Goal: Information Seeking & Learning: Learn about a topic

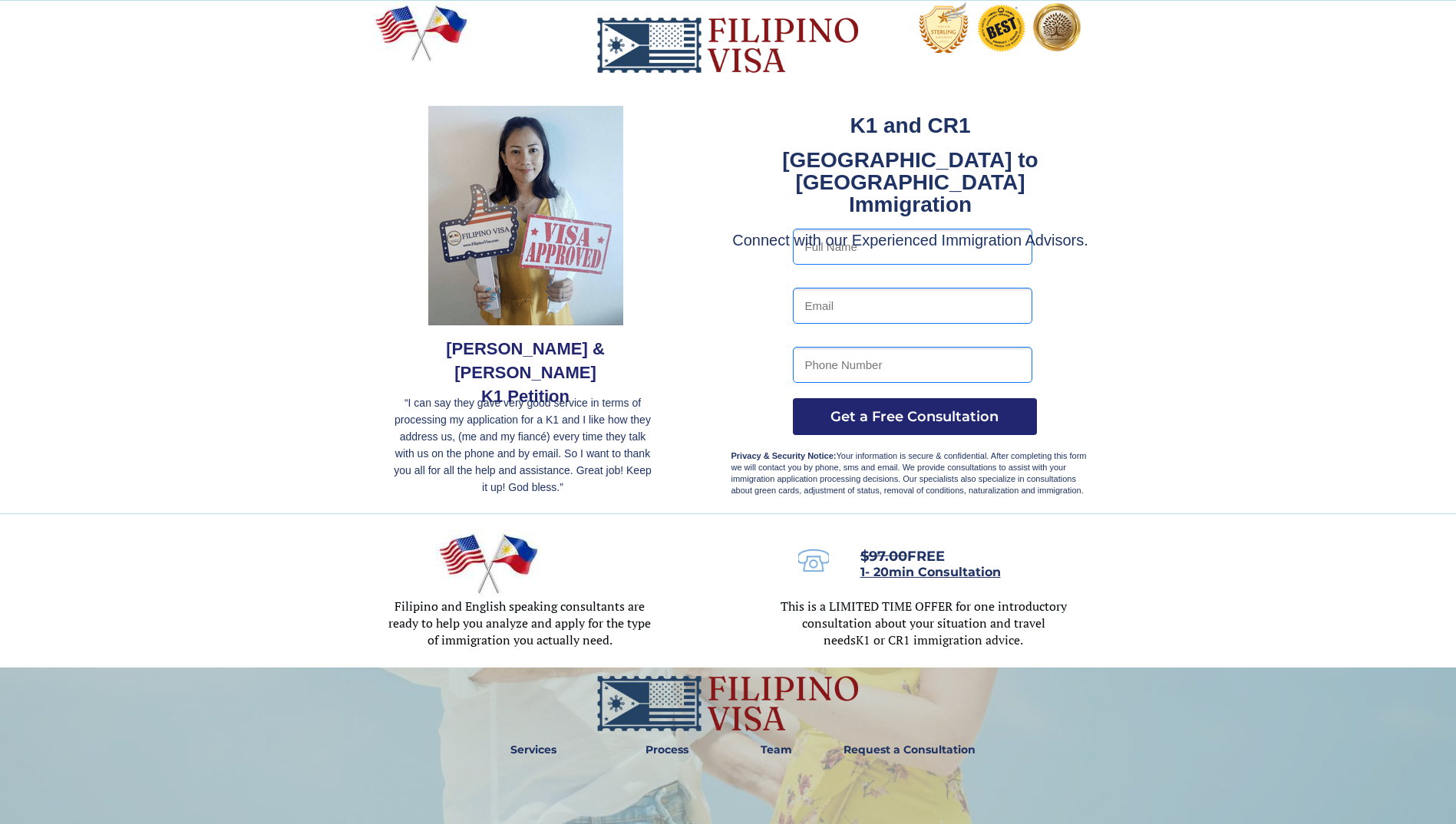
drag, startPoint x: 940, startPoint y: 640, endPoint x: 942, endPoint y: 656, distance: 16.1
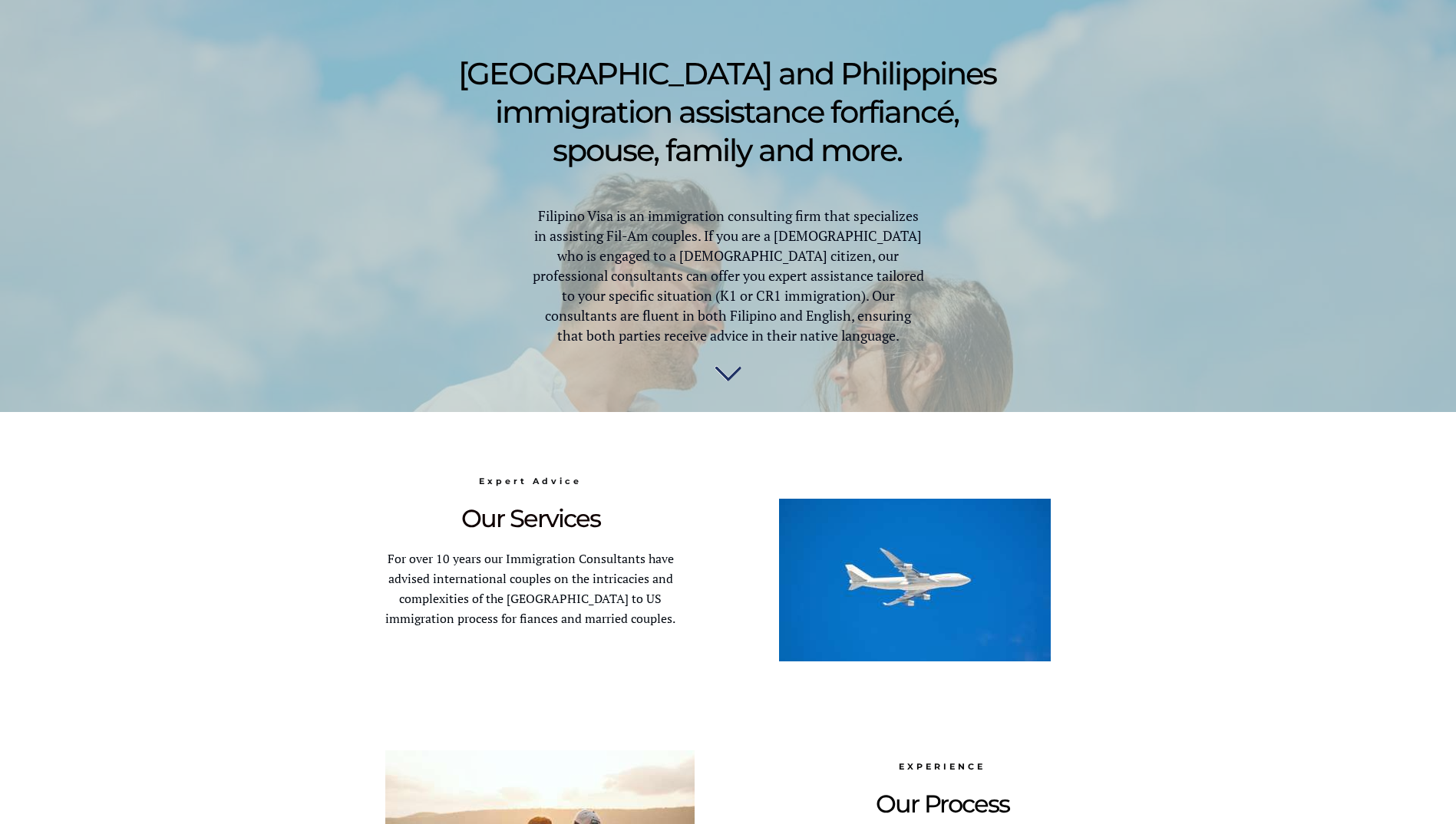
click at [352, 637] on div at bounding box center [728, 722] width 1456 height 619
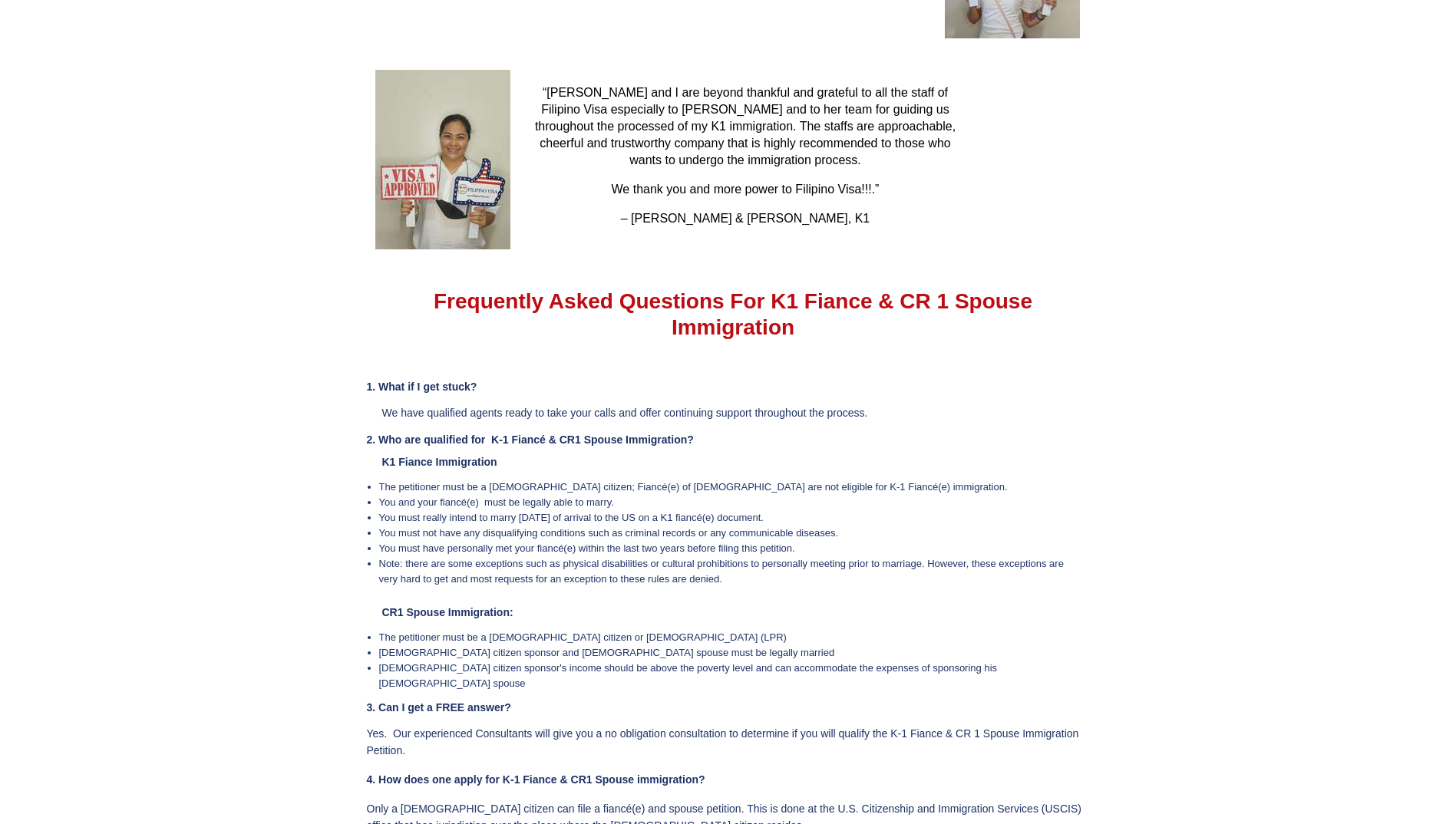
drag, startPoint x: 391, startPoint y: 557, endPoint x: 424, endPoint y: 726, distance: 172.2
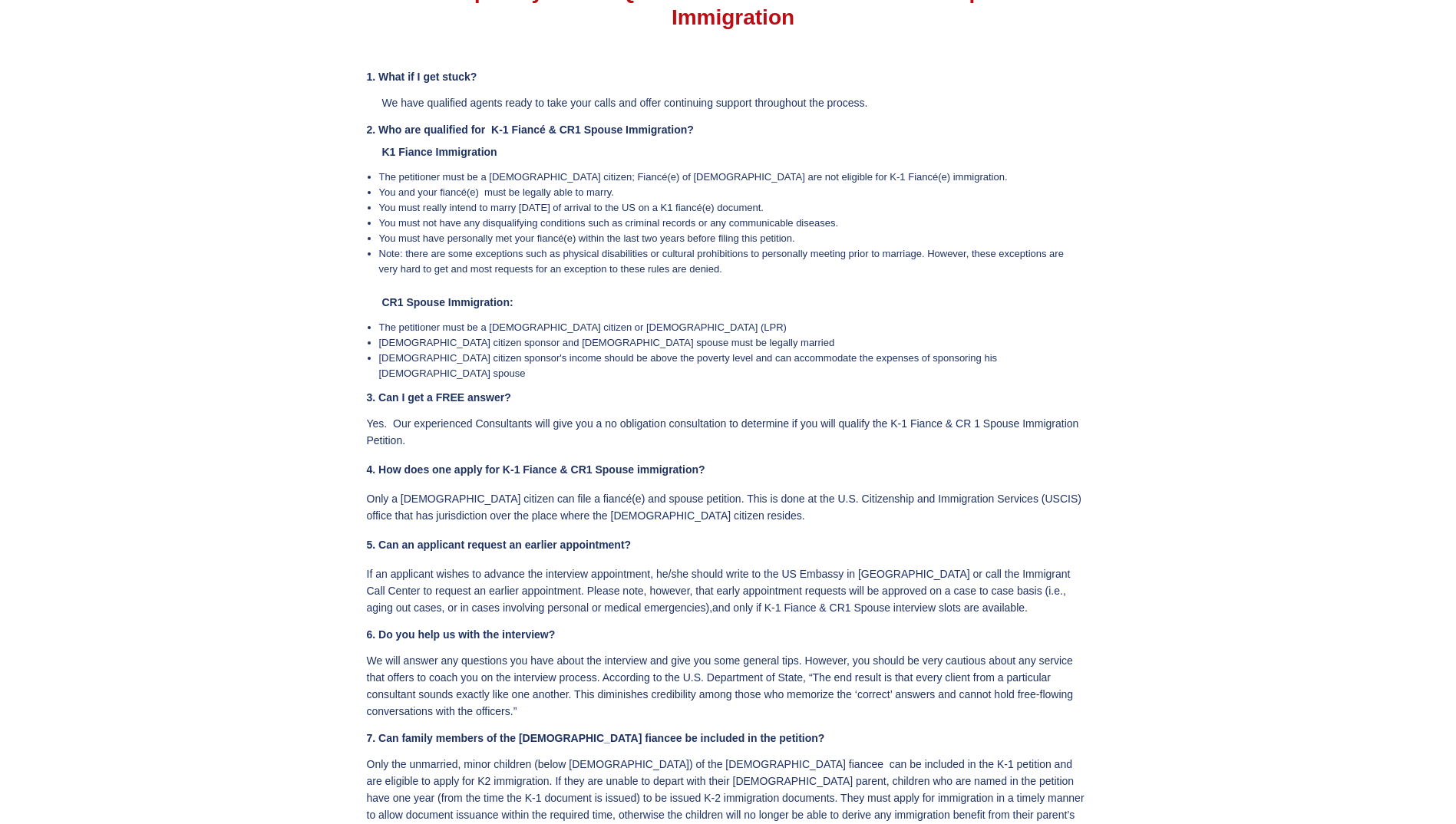
scroll to position [3087, 0]
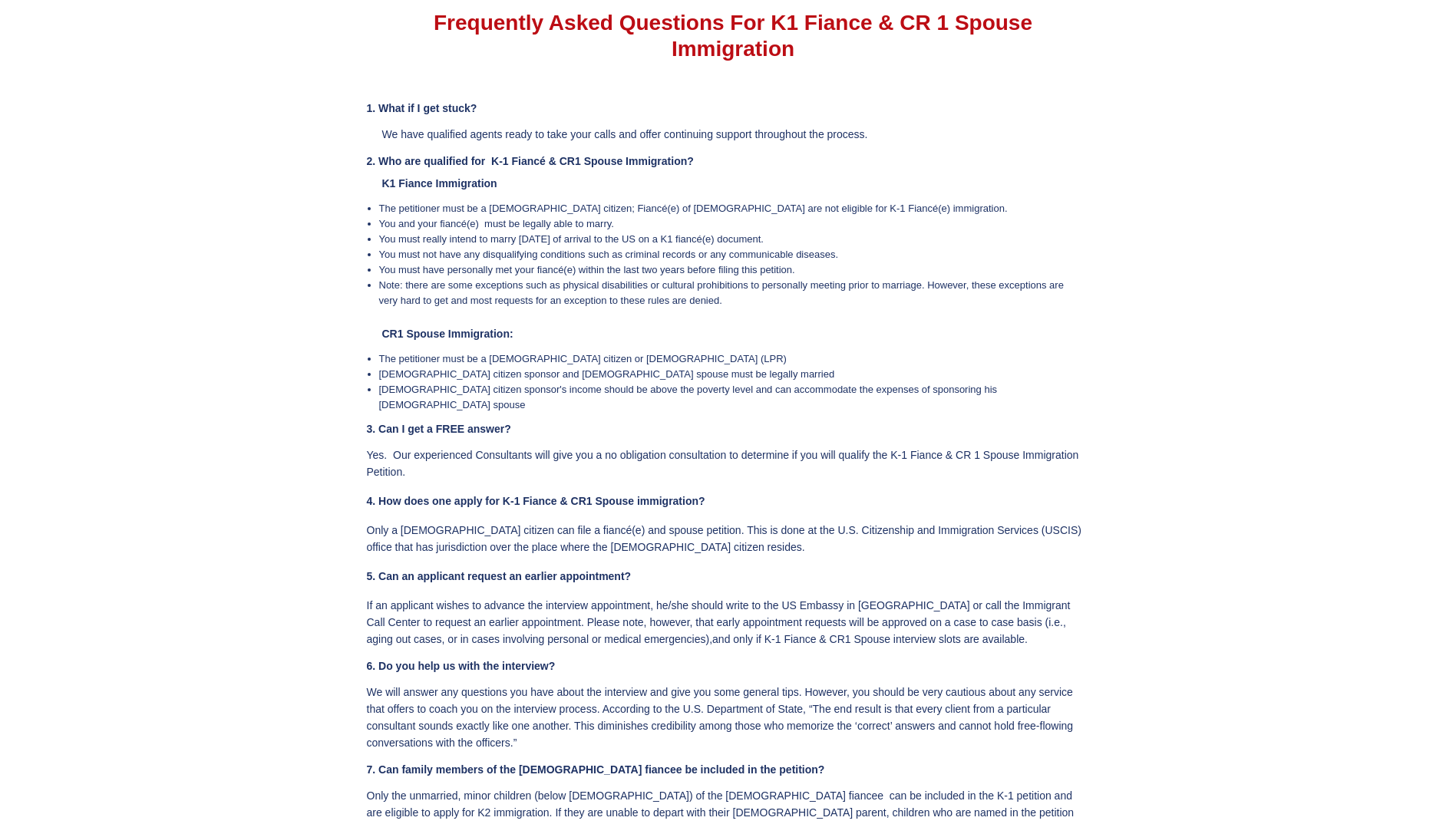
click at [785, 568] on p "5. Can an applicant request an earlier appointment?" at bounding box center [727, 576] width 719 height 16
drag, startPoint x: 578, startPoint y: 443, endPoint x: 747, endPoint y: 437, distance: 169.1
click at [747, 446] on p "Yes. Our experienced Consultants will give you a no obligation consultation to …" at bounding box center [727, 463] width 719 height 34
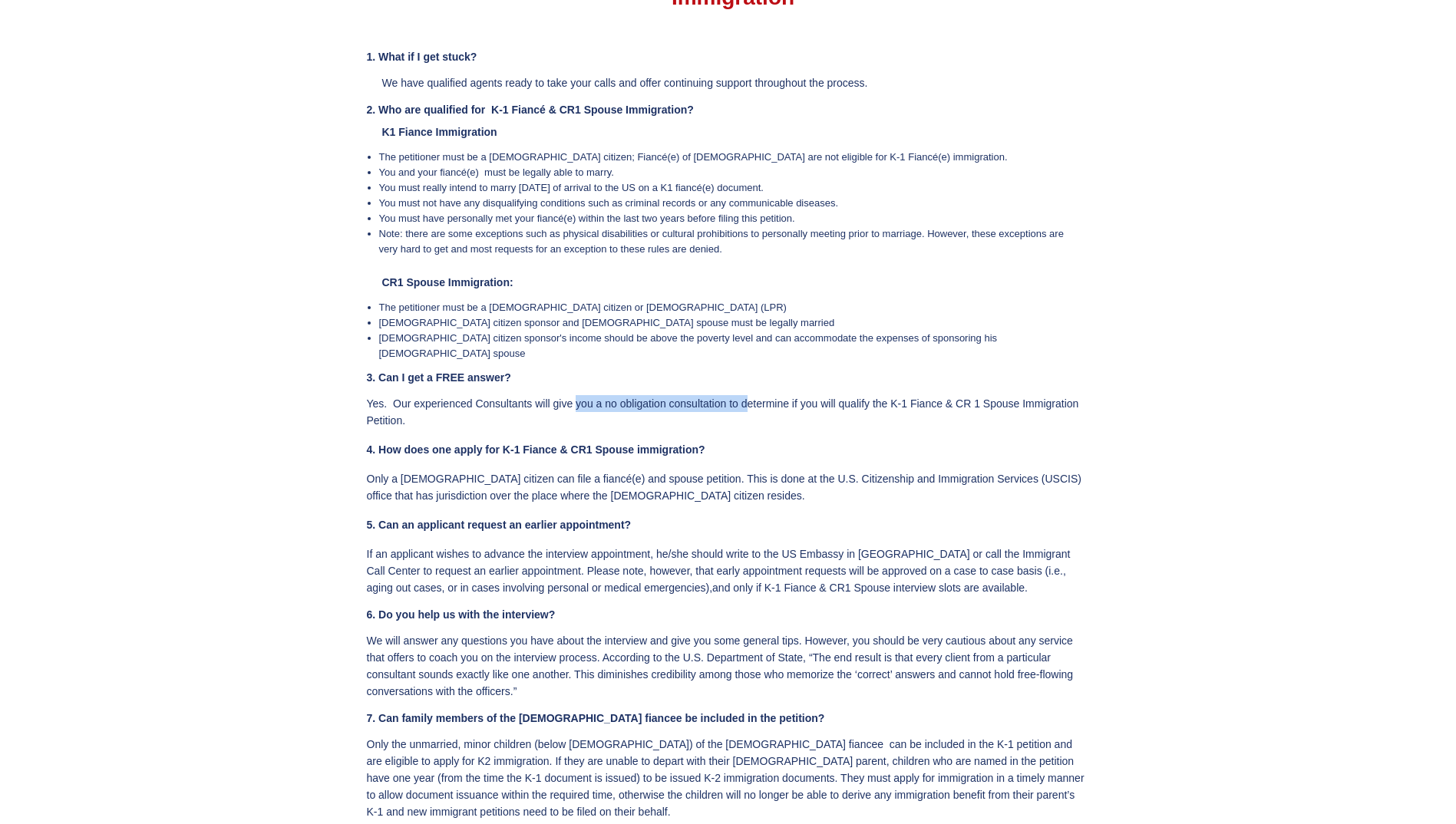
scroll to position [3165, 0]
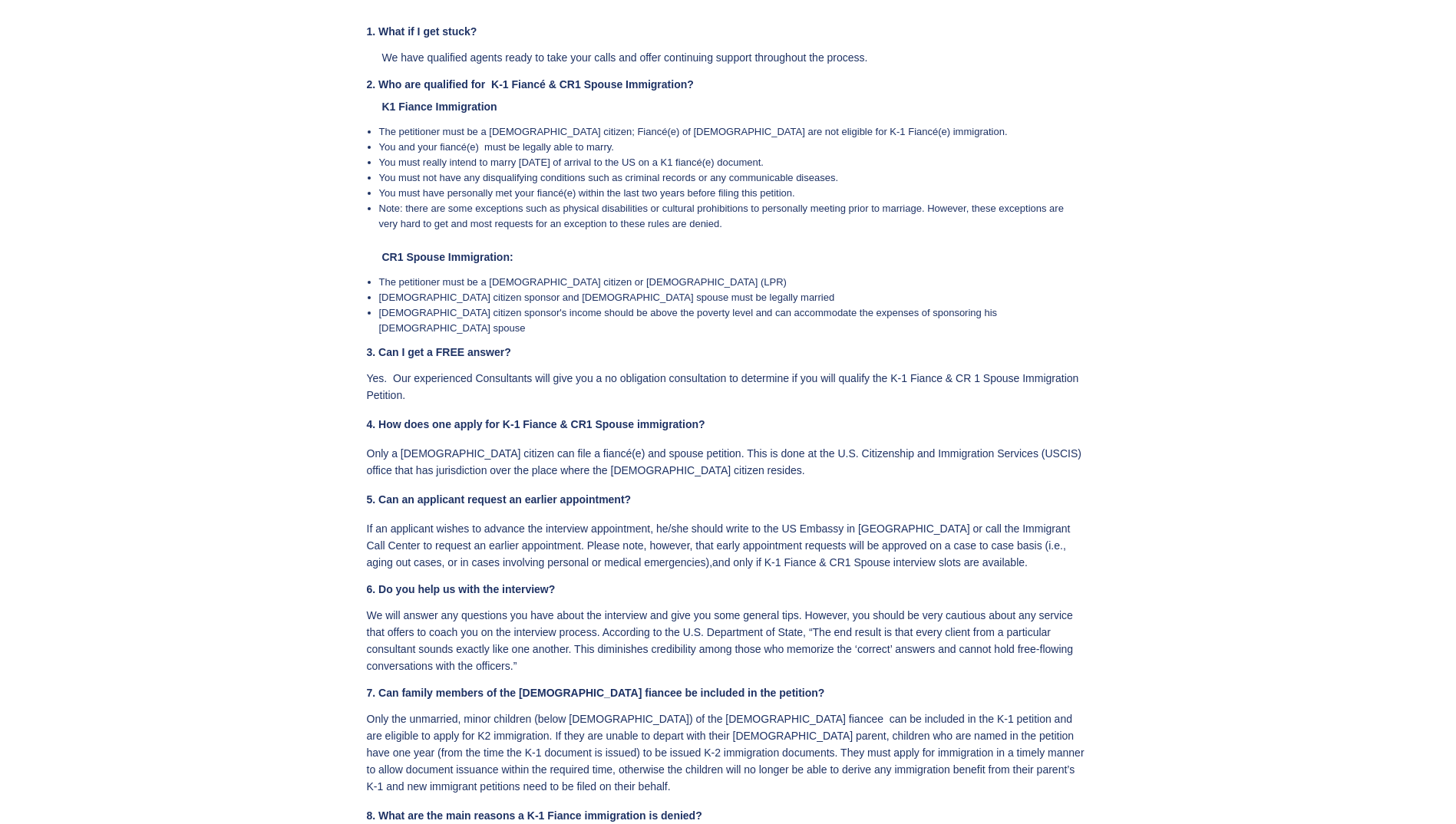
click at [594, 445] on p "Only a [DEMOGRAPHIC_DATA] citizen can file a fiancé(e) and spouse petition. Thi…" at bounding box center [727, 462] width 719 height 34
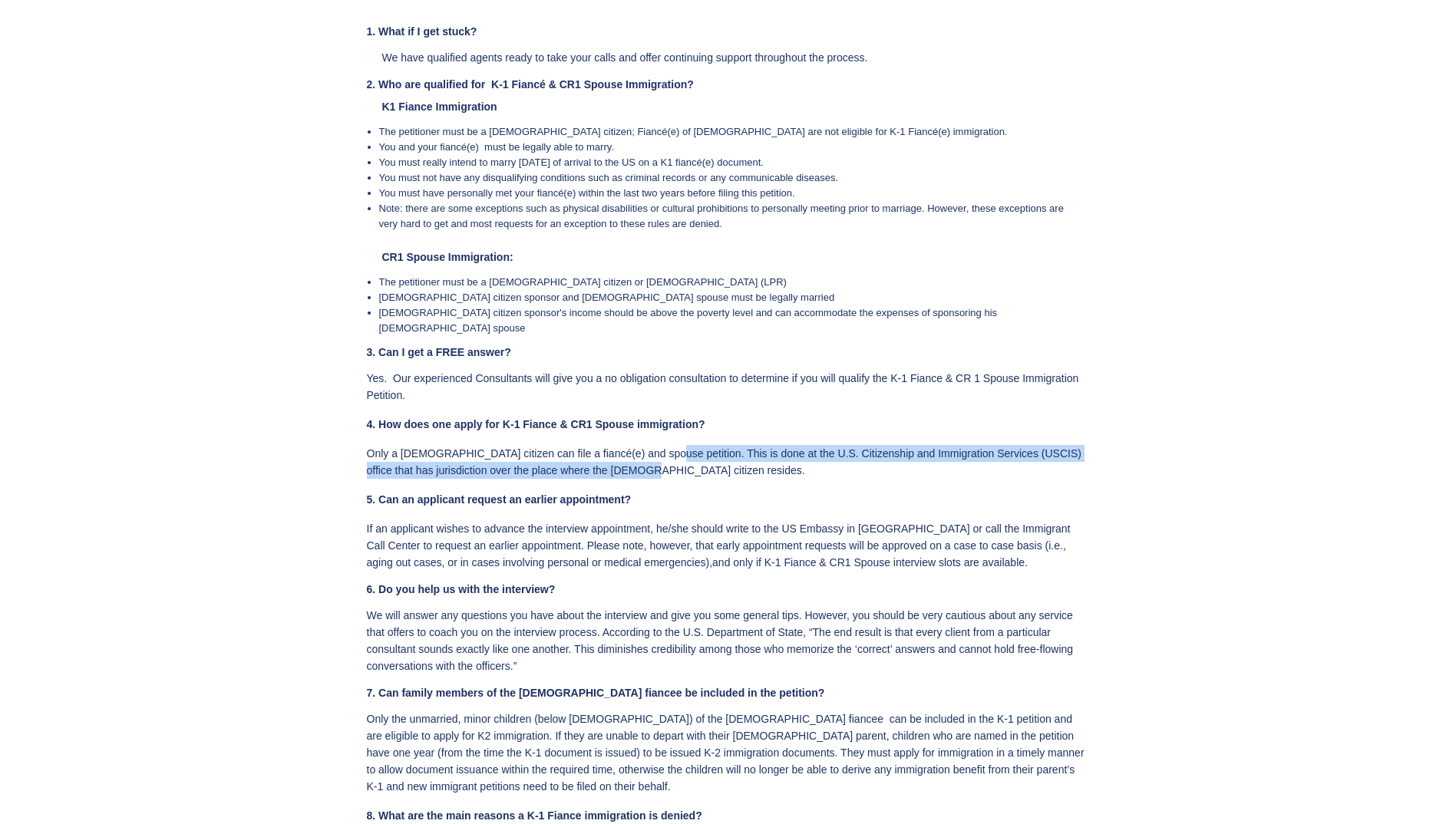
drag, startPoint x: 648, startPoint y: 439, endPoint x: 650, endPoint y: 449, distance: 10.2
click at [650, 449] on p "Only a [DEMOGRAPHIC_DATA] citizen can file a fiancé(e) and spouse petition. Thi…" at bounding box center [727, 462] width 719 height 34
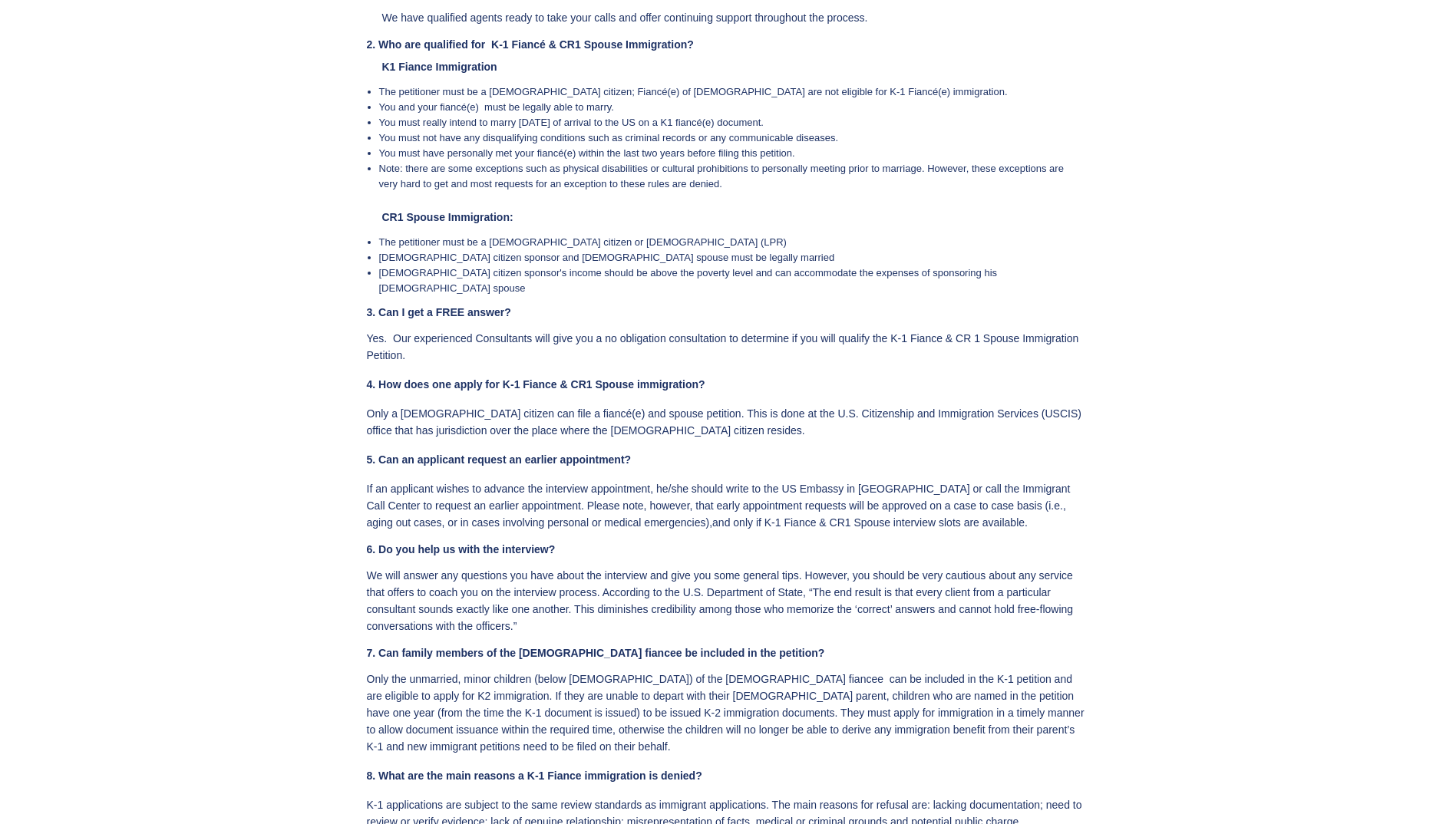
scroll to position [3241, 0]
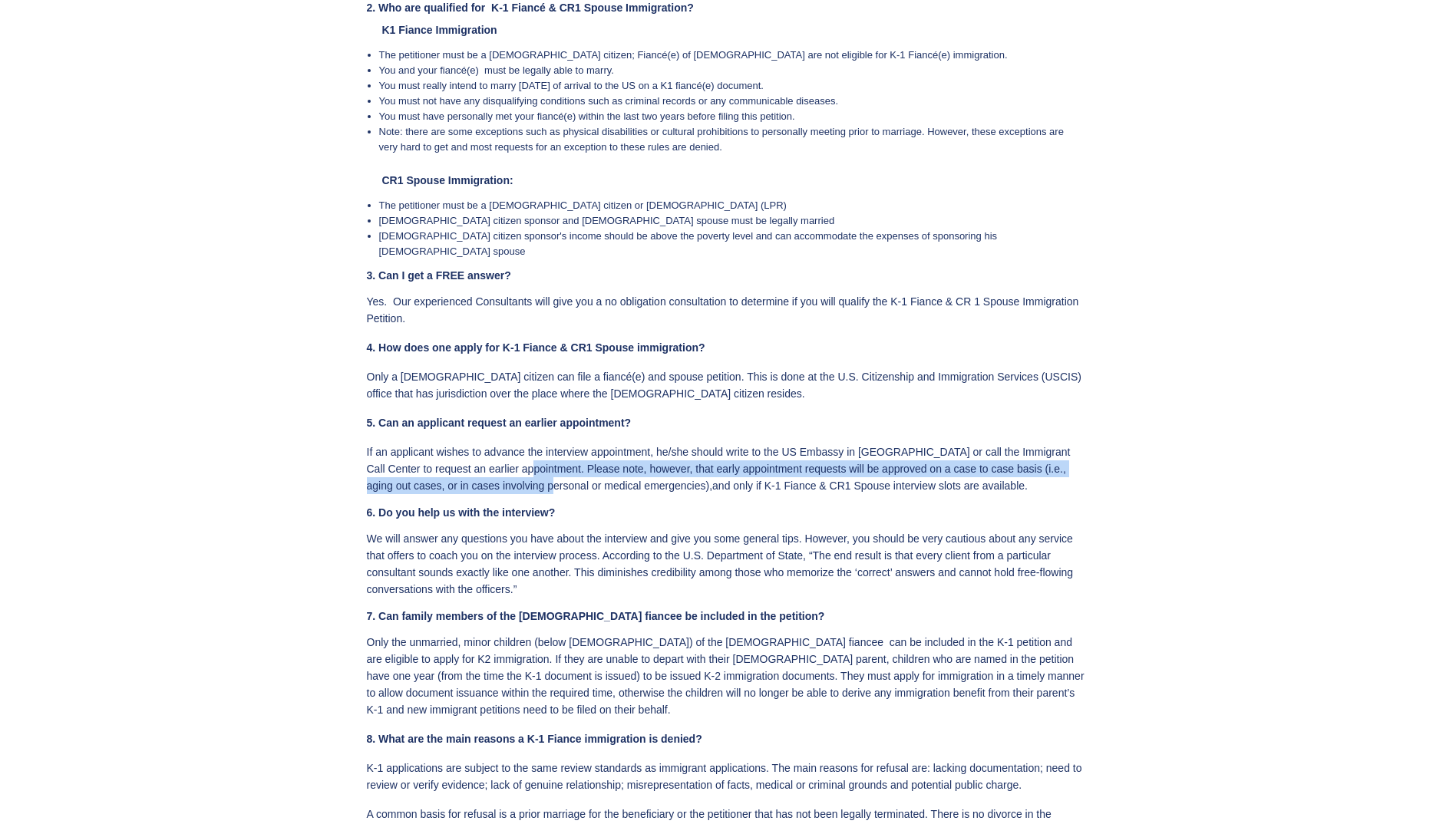
drag, startPoint x: 521, startPoint y: 455, endPoint x: 525, endPoint y: 466, distance: 11.7
click at [525, 466] on p "If an applicant wishes to advance the interview appointment, he/she should writ…" at bounding box center [727, 469] width 719 height 50
drag, startPoint x: 521, startPoint y: 453, endPoint x: 523, endPoint y: 469, distance: 16.1
click at [523, 469] on p "If an applicant wishes to advance the interview appointment, he/she should writ…" at bounding box center [727, 469] width 719 height 50
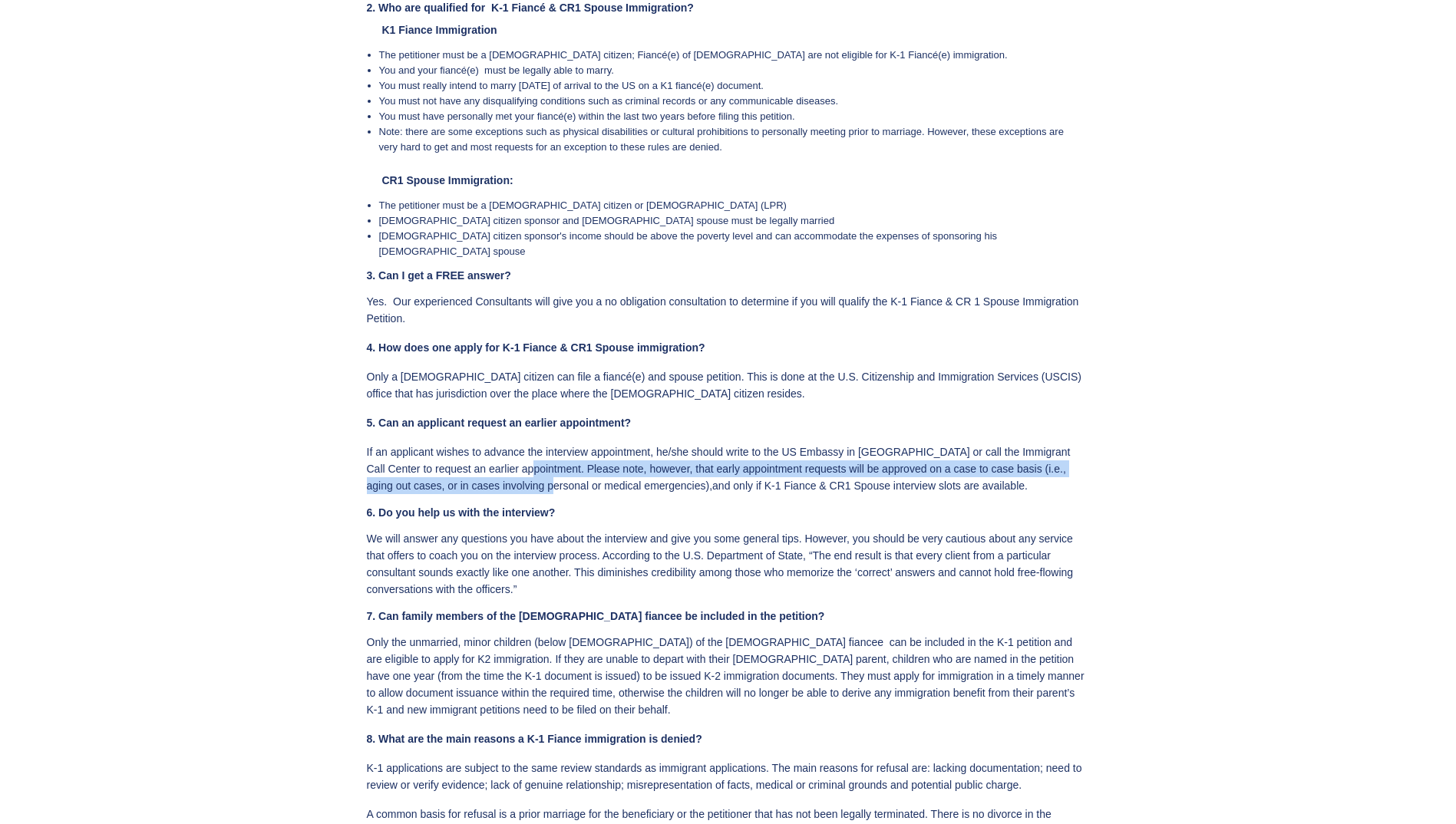
click at [523, 469] on p "If an applicant wishes to advance the interview appointment, he/she should writ…" at bounding box center [727, 469] width 719 height 50
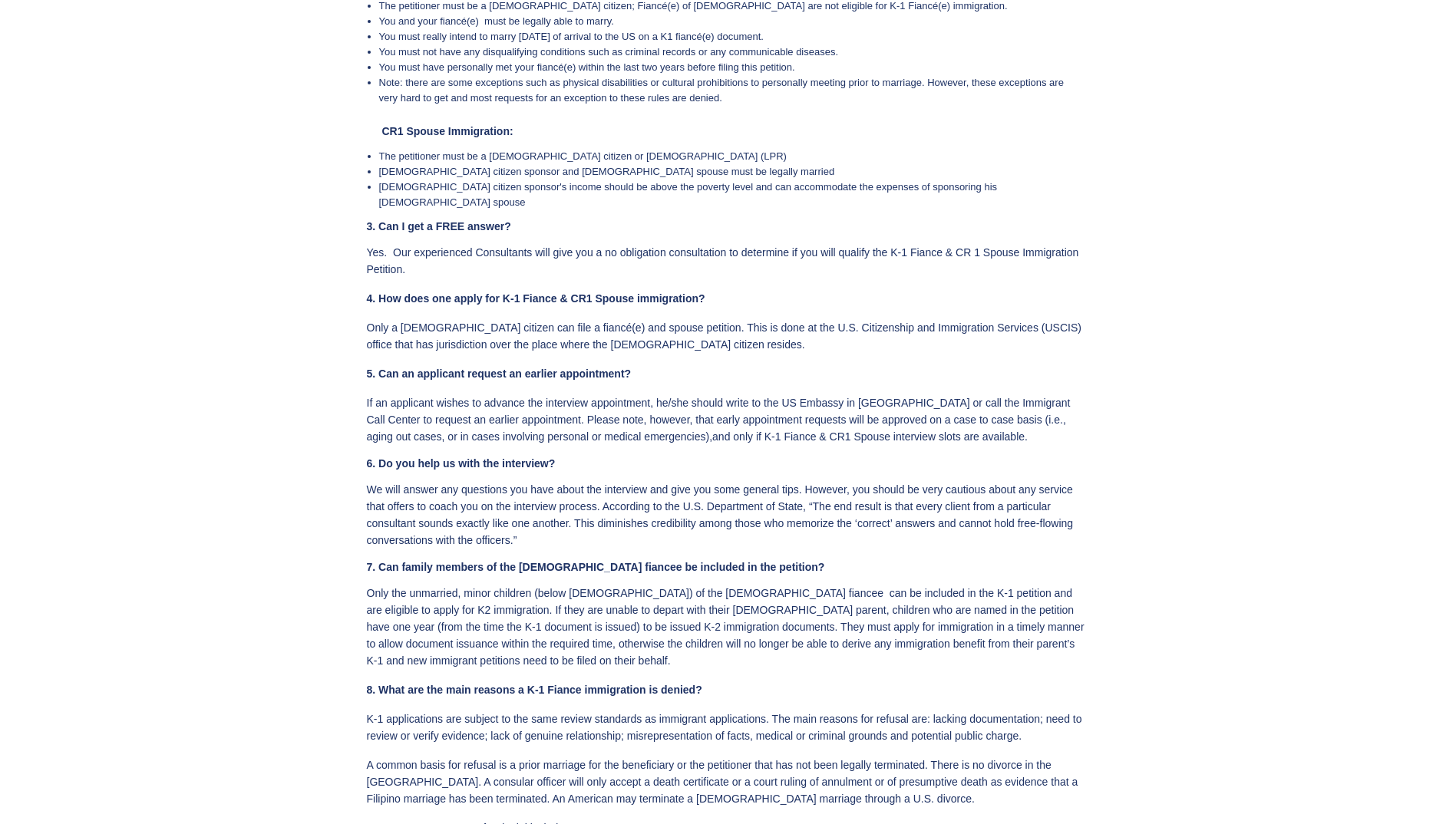
scroll to position [3318, 0]
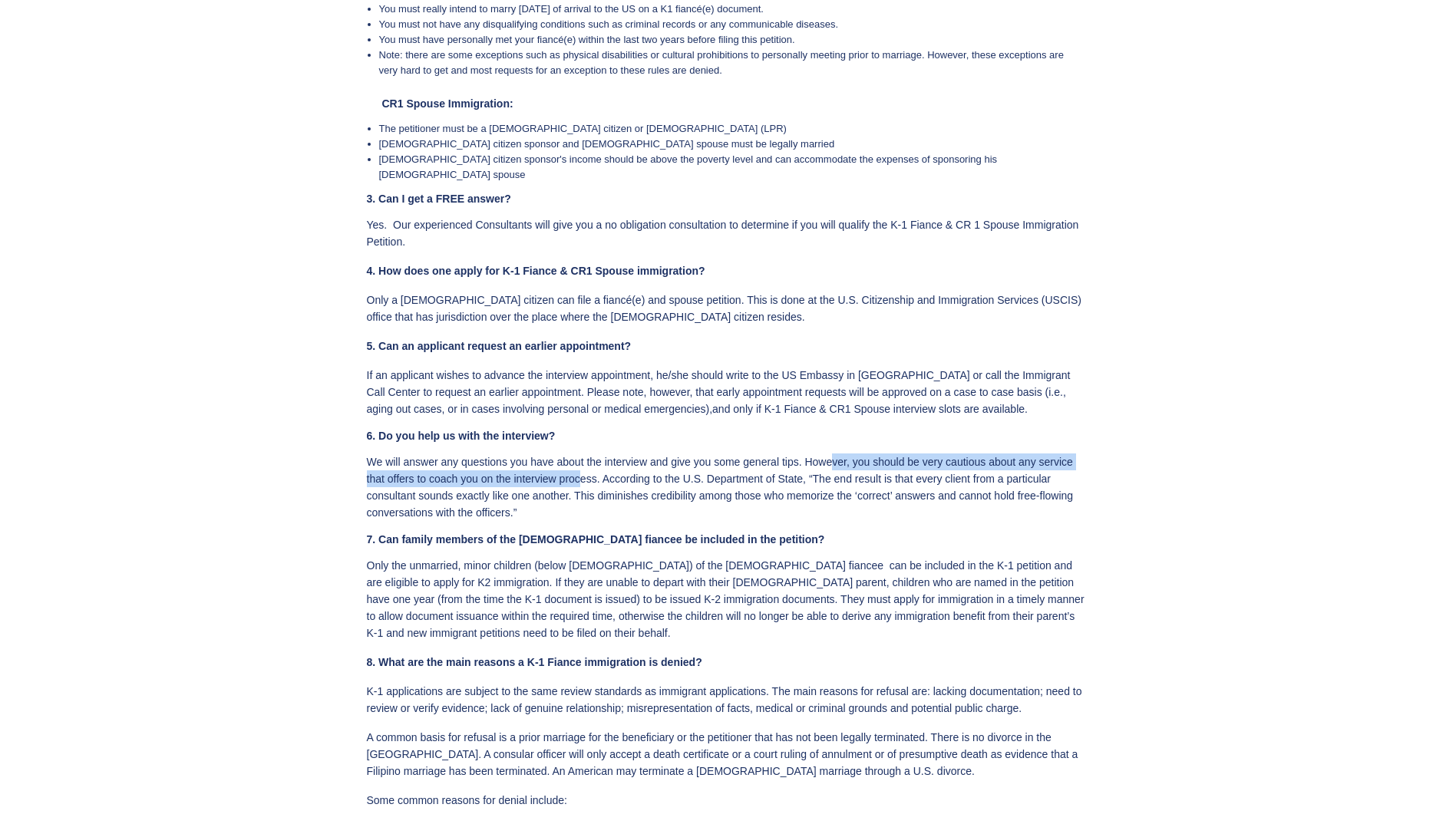
drag, startPoint x: 835, startPoint y: 449, endPoint x: 580, endPoint y: 466, distance: 255.6
click at [580, 466] on p "We will answer any questions you have about the interview and give you some gen…" at bounding box center [727, 488] width 719 height 68
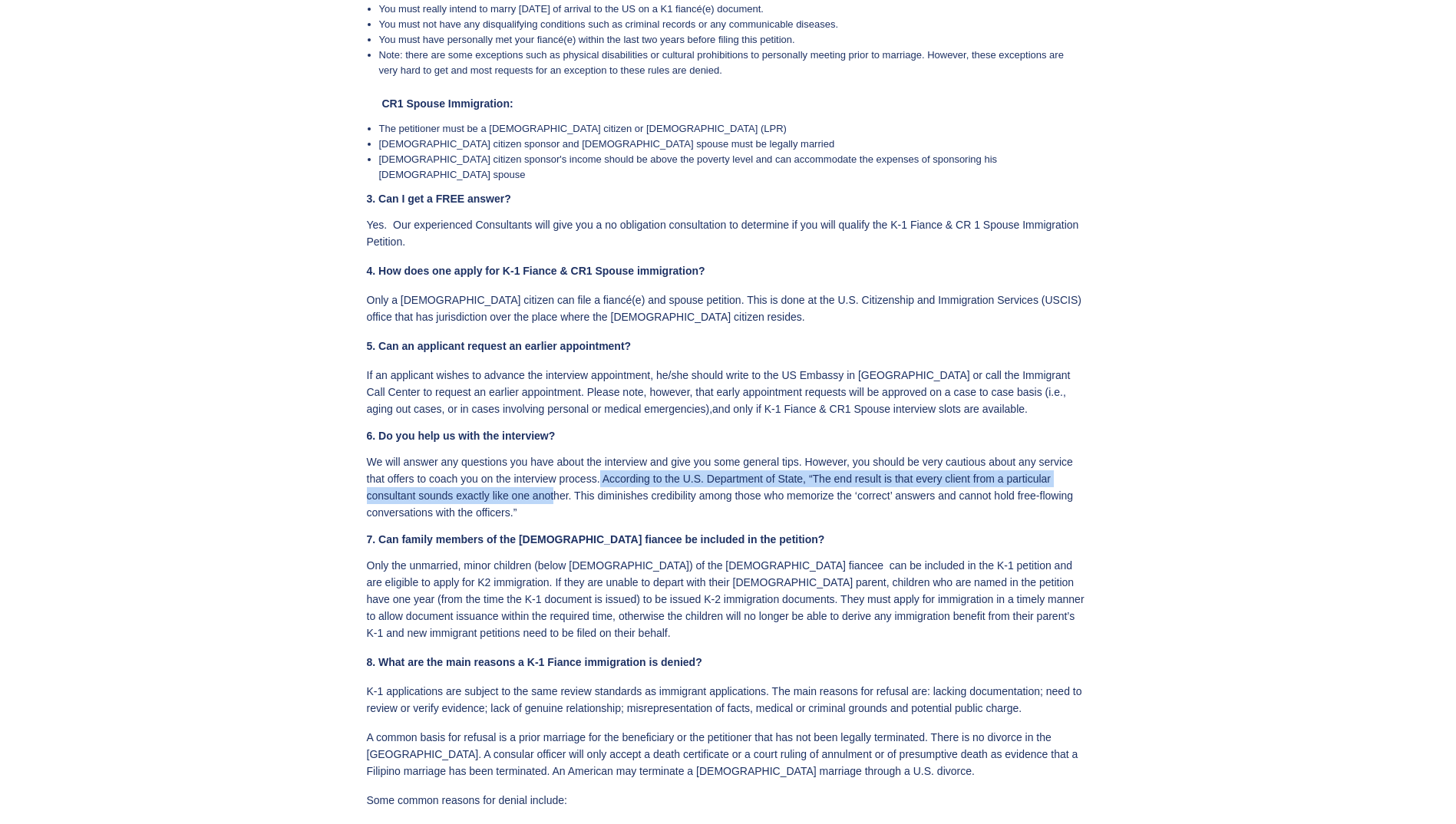
drag, startPoint x: 580, startPoint y: 466, endPoint x: 553, endPoint y: 486, distance: 33.6
click at [553, 486] on p "We will answer any questions you have about the interview and give you some gen…" at bounding box center [727, 488] width 719 height 68
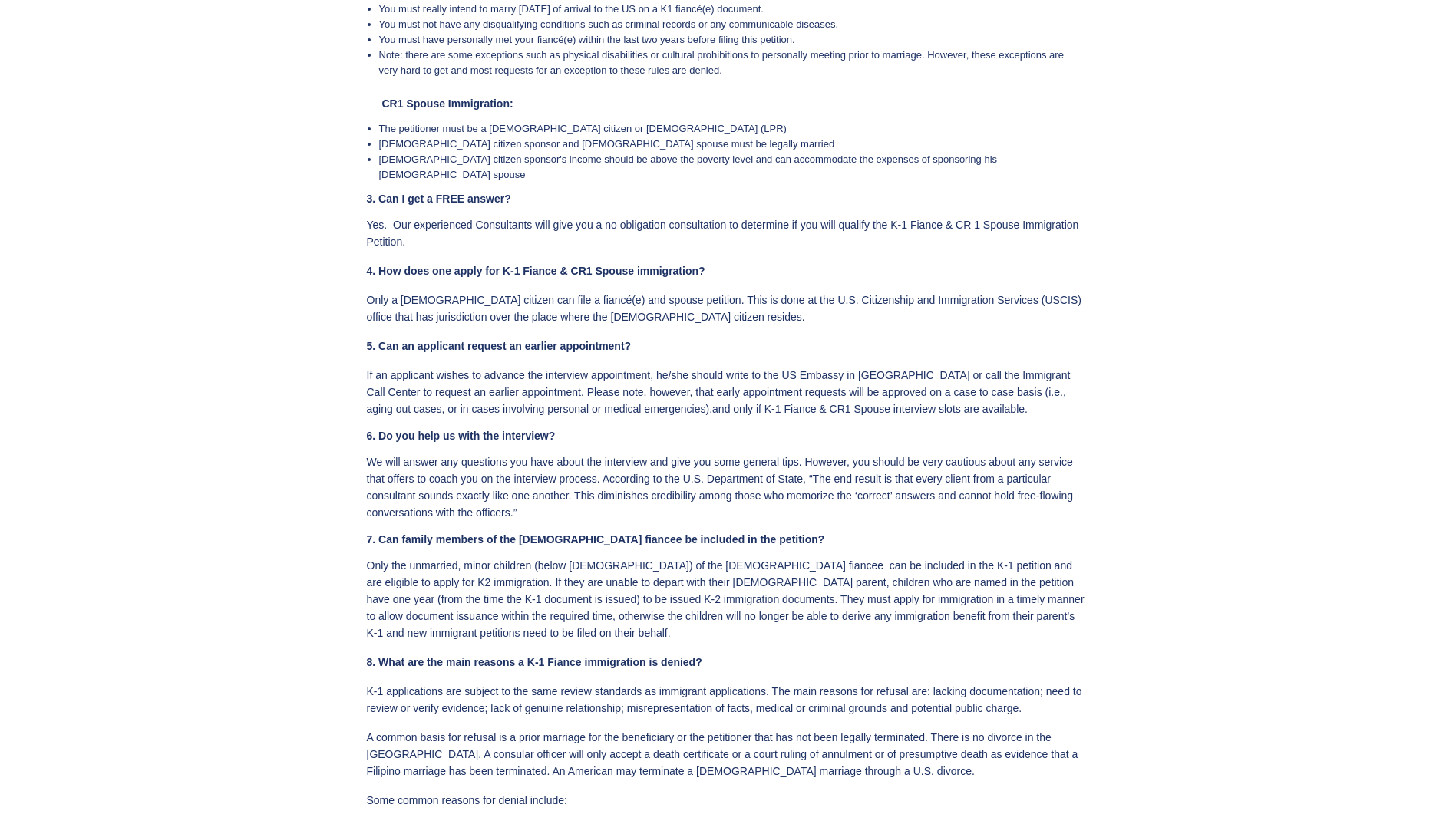
drag, startPoint x: 553, startPoint y: 486, endPoint x: 556, endPoint y: 549, distance: 63.1
click at [557, 557] on p "Only the unmarried, minor children (below [DEMOGRAPHIC_DATA]) of the [DEMOGRAPH…" at bounding box center [727, 599] width 719 height 84
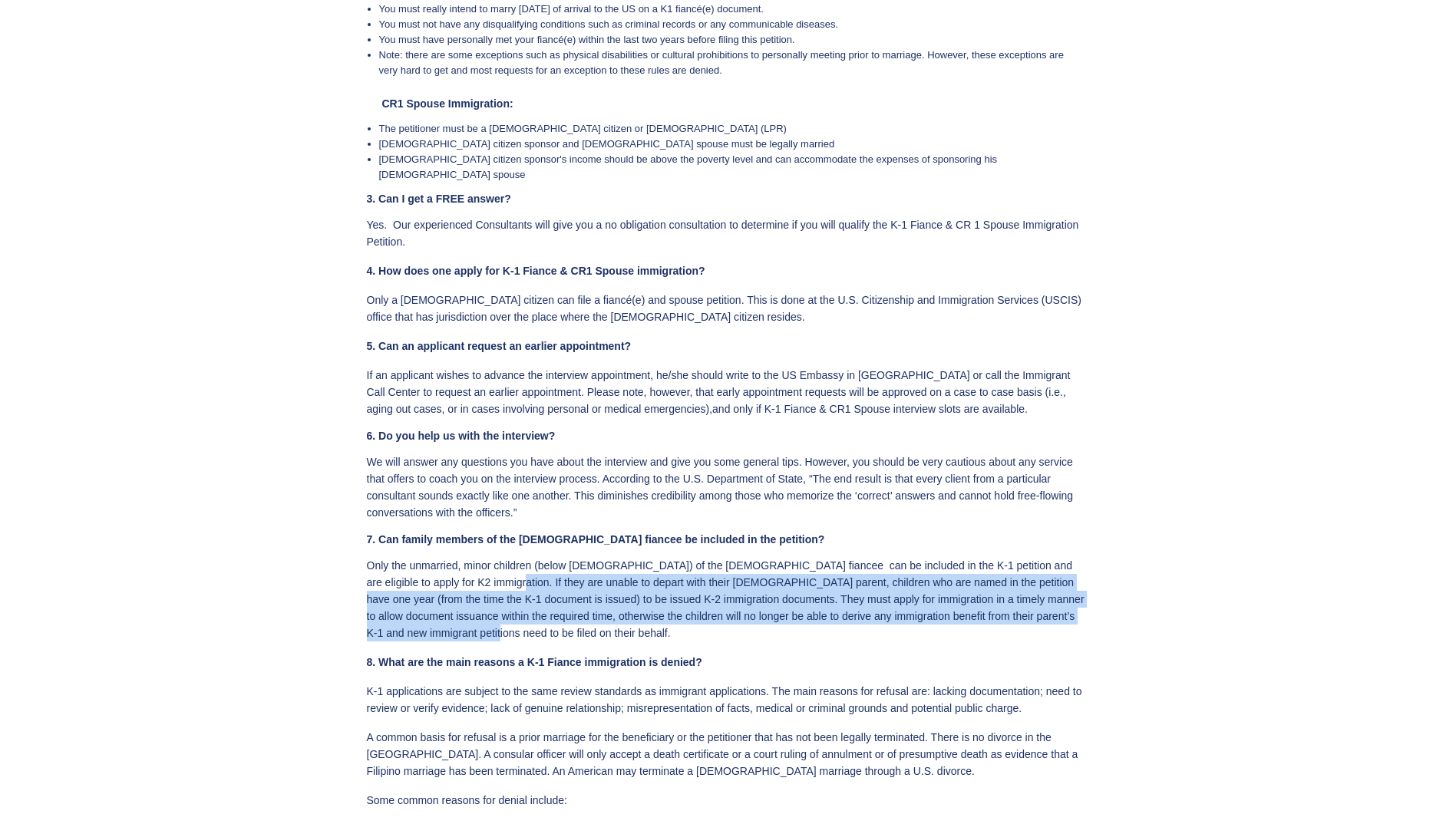
drag, startPoint x: 467, startPoint y: 568, endPoint x: 462, endPoint y: 622, distance: 54.2
click at [462, 622] on p "Only the unmarried, minor children (below [DEMOGRAPHIC_DATA]) of the [DEMOGRAPH…" at bounding box center [727, 599] width 719 height 84
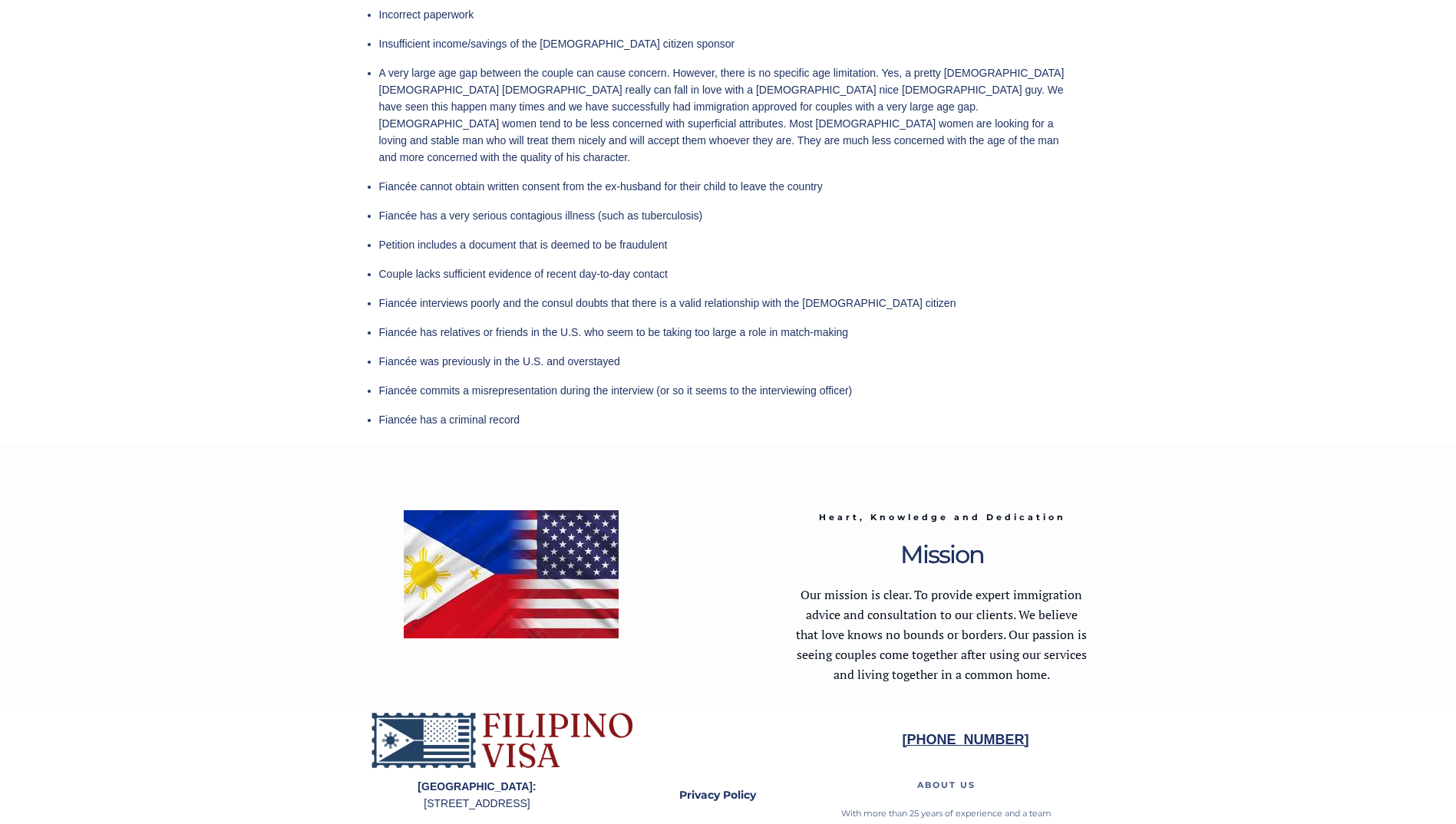
scroll to position [4009, 0]
